Goal: Find specific page/section: Find specific page/section

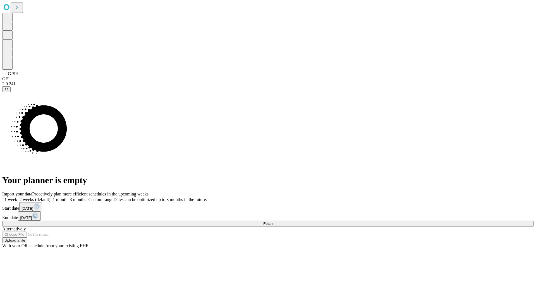
click at [273, 221] on span "Fetch" at bounding box center [267, 223] width 9 height 4
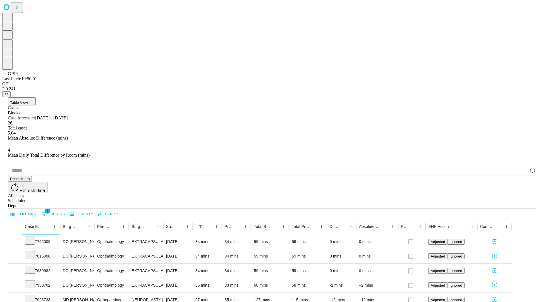
click at [33, 237] on icon at bounding box center [30, 240] width 6 height 6
